Goal: Information Seeking & Learning: Learn about a topic

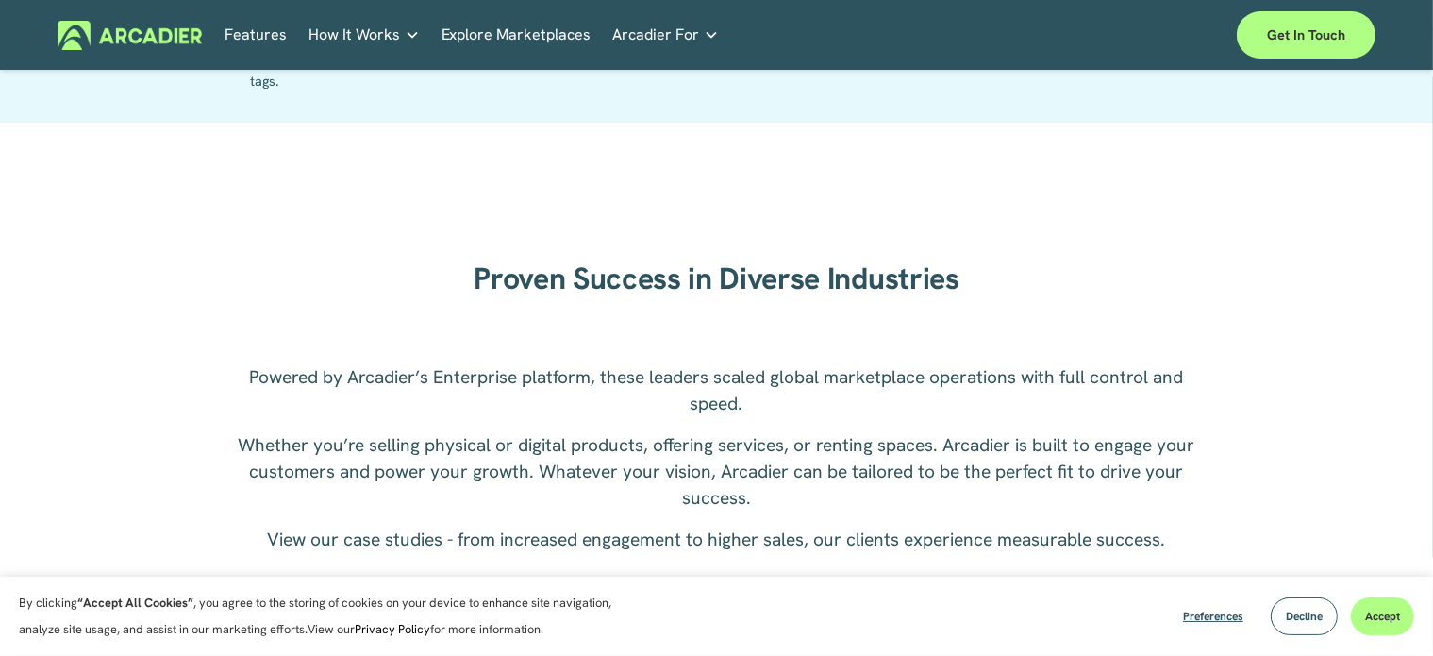
scroll to position [2239, 0]
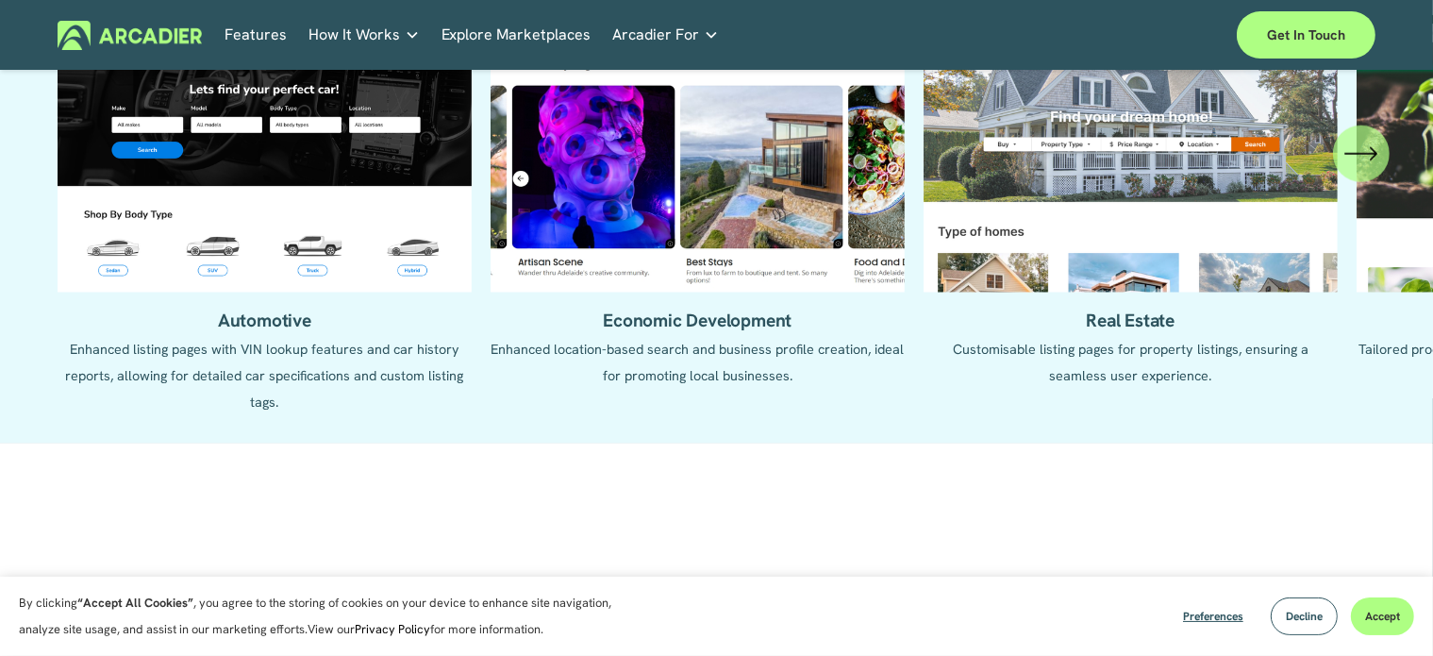
click at [1375, 169] on icon "\a \a \a Next\a \a" at bounding box center [1362, 154] width 34 height 34
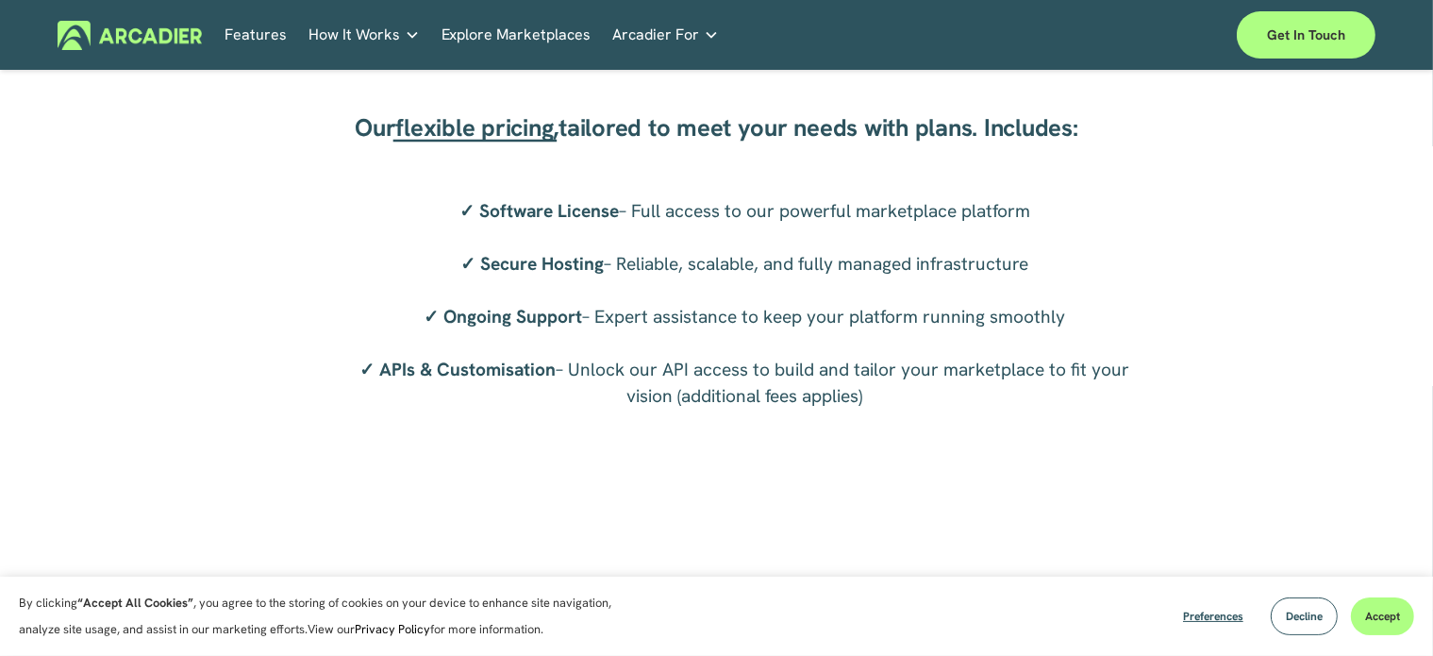
scroll to position [3645, 0]
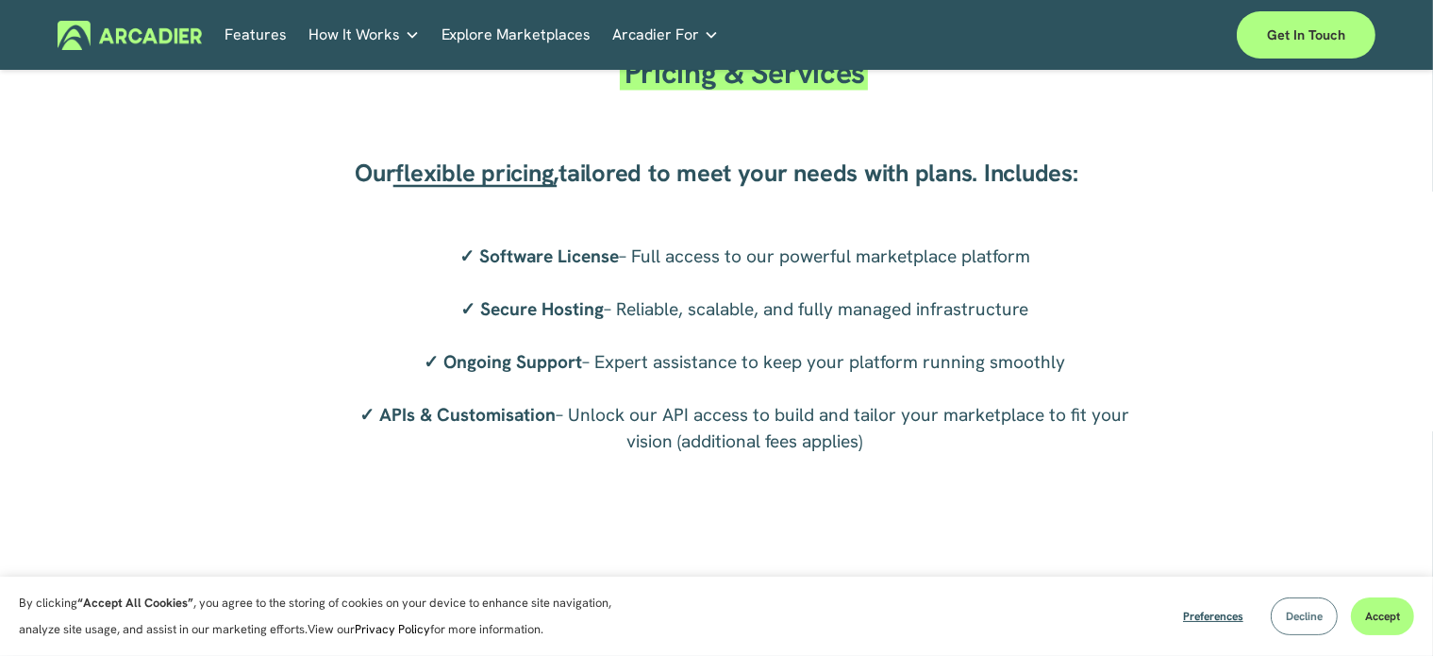
click at [1309, 612] on span "Decline" at bounding box center [1304, 616] width 37 height 15
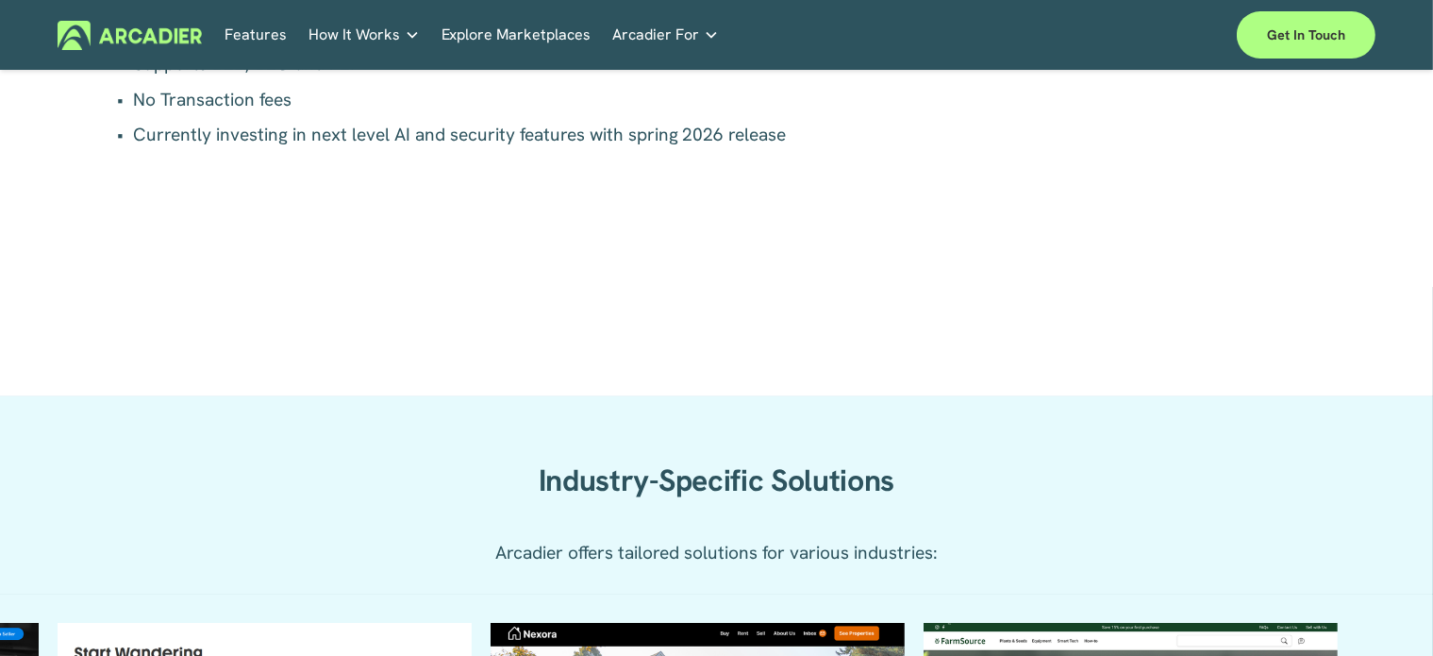
scroll to position [0, 0]
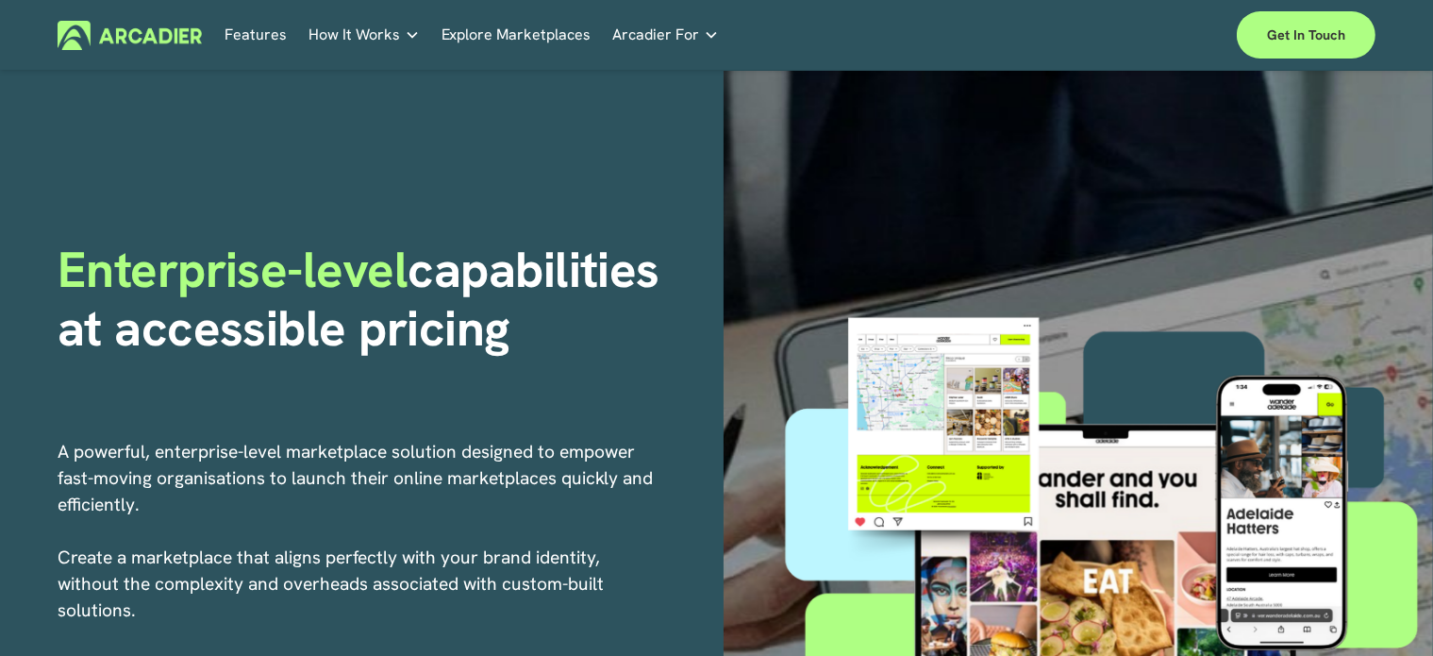
click at [0, 0] on h5 "Case Studies" at bounding box center [0, 0] width 0 height 0
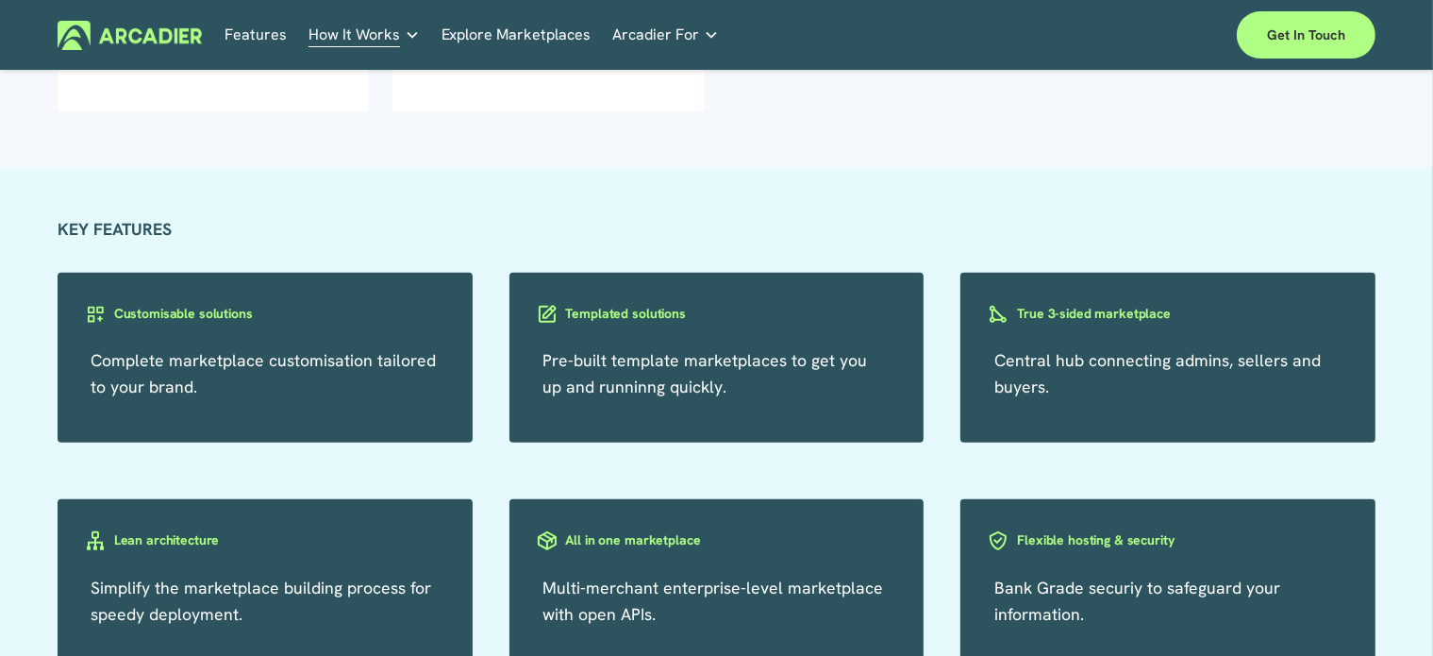
scroll to position [947, 0]
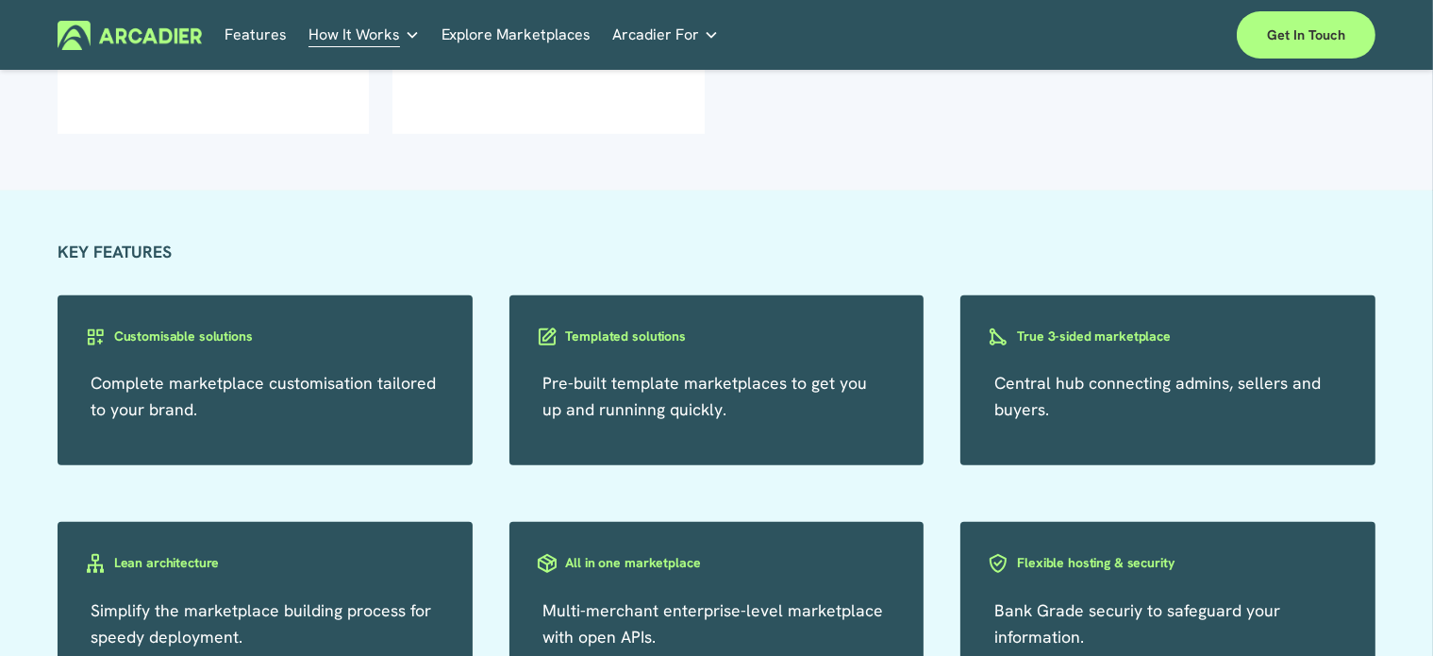
click at [809, 372] on p "Pre-built template marketplaces to get you up and runninng quickly." at bounding box center [717, 396] width 348 height 53
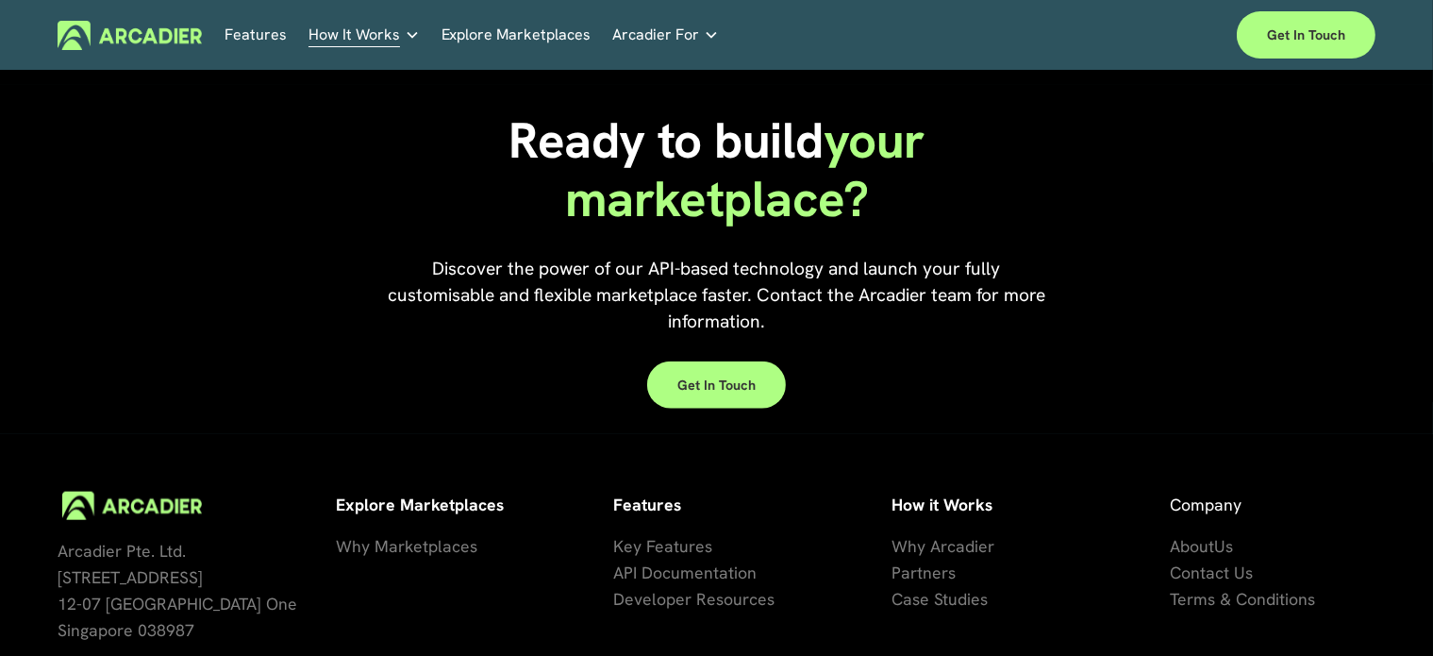
scroll to position [2017, 0]
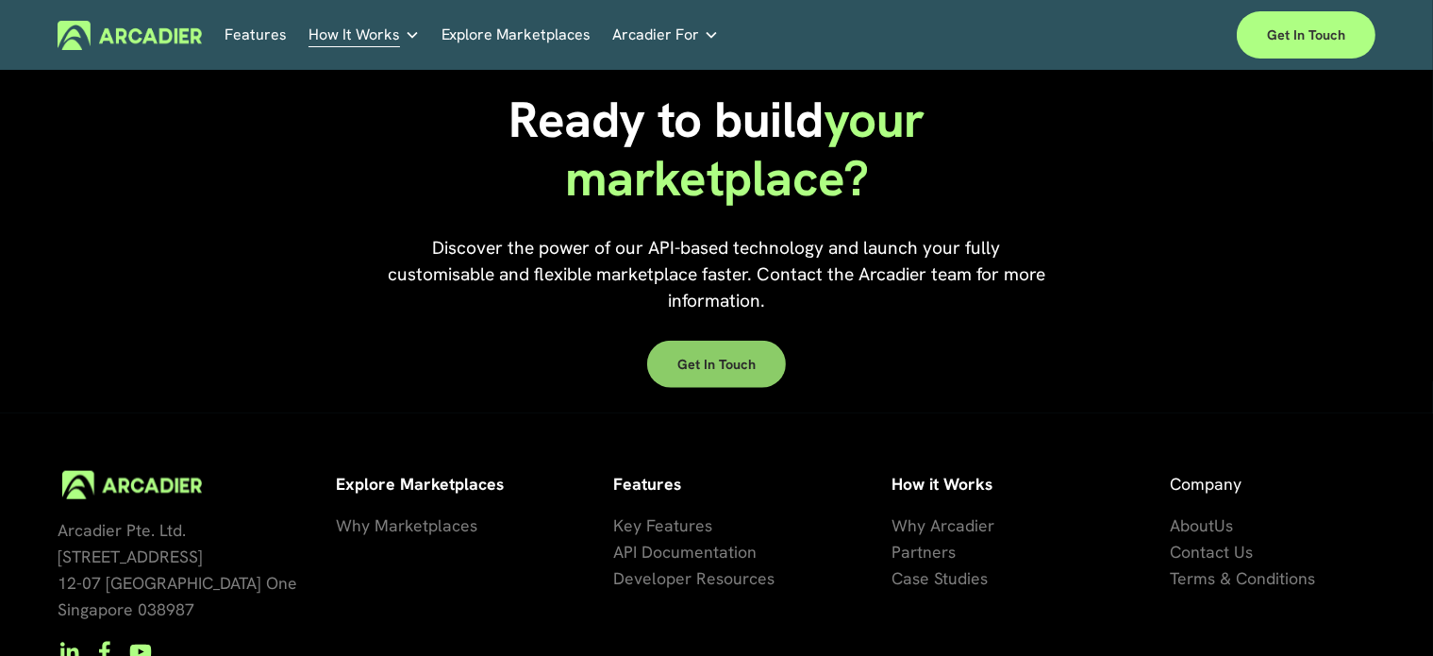
click at [728, 358] on link "Get in touch" at bounding box center [716, 364] width 139 height 47
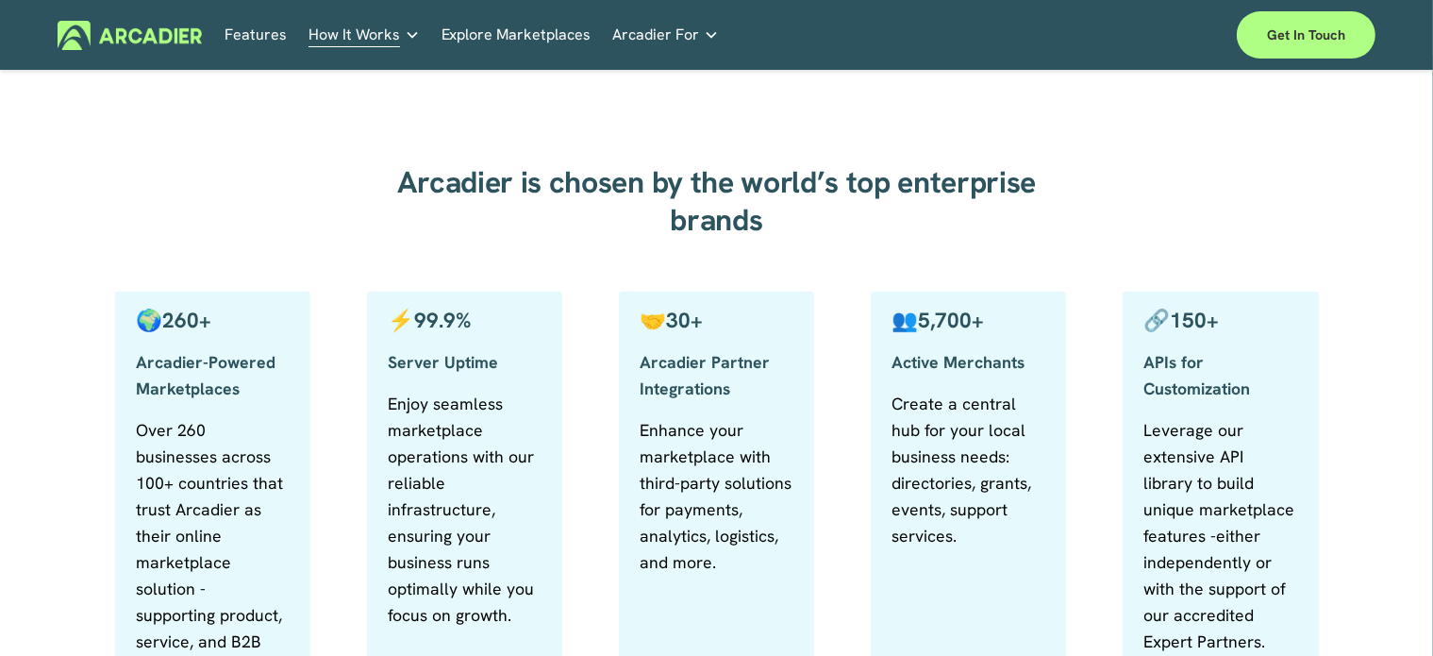
scroll to position [815, 0]
